Goal: Task Accomplishment & Management: Complete application form

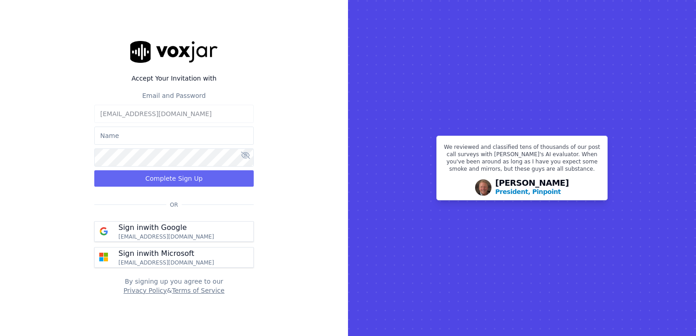
click at [175, 132] on input "text" at bounding box center [173, 136] width 159 height 18
type input "Deb"
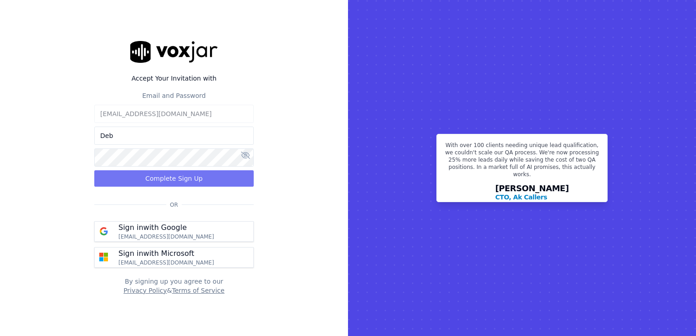
click at [206, 180] on button "Complete Sign Up" at bounding box center [173, 178] width 159 height 16
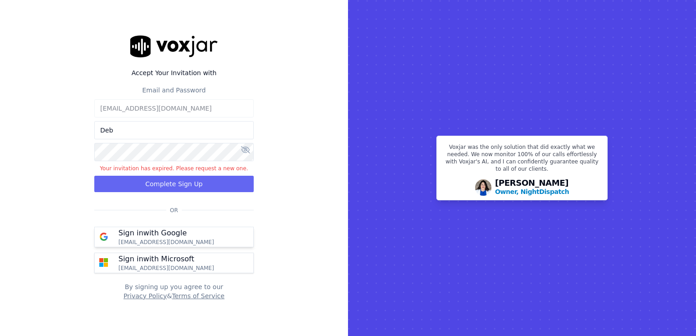
click at [186, 239] on p "dphillips@callsourceauto.com" at bounding box center [166, 242] width 96 height 7
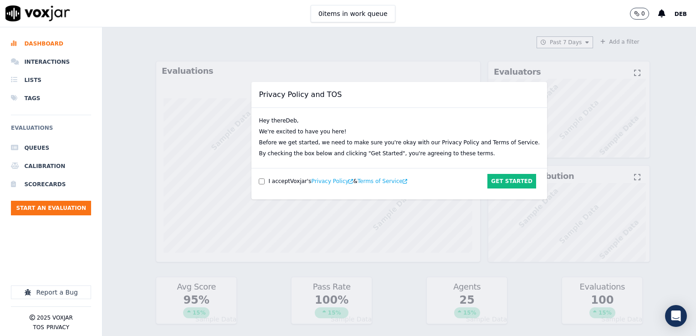
click at [348, 86] on h2 "Privacy Policy and TOS" at bounding box center [400, 95] width 296 height 26
click at [488, 182] on button "Get Started" at bounding box center [512, 181] width 49 height 15
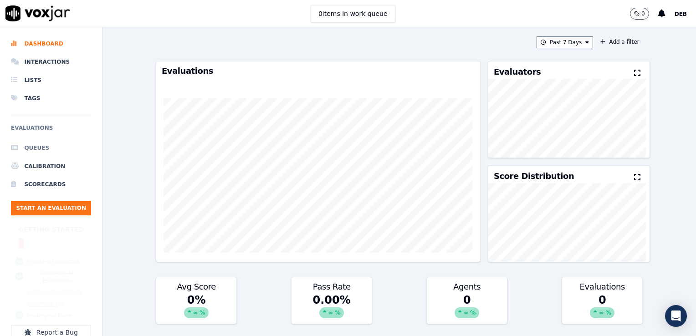
click at [33, 147] on li "Queues" at bounding box center [51, 148] width 80 height 18
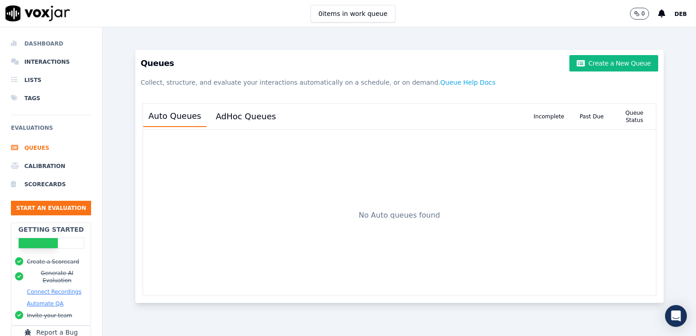
click at [40, 41] on li "Dashboard" at bounding box center [51, 44] width 80 height 18
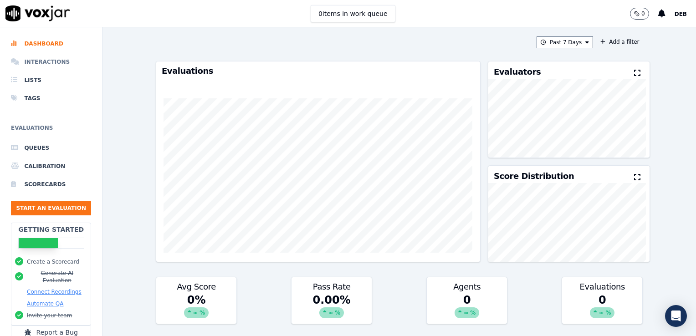
click at [49, 61] on li "Interactions" at bounding box center [51, 62] width 80 height 18
